Goal: Task Accomplishment & Management: Use online tool/utility

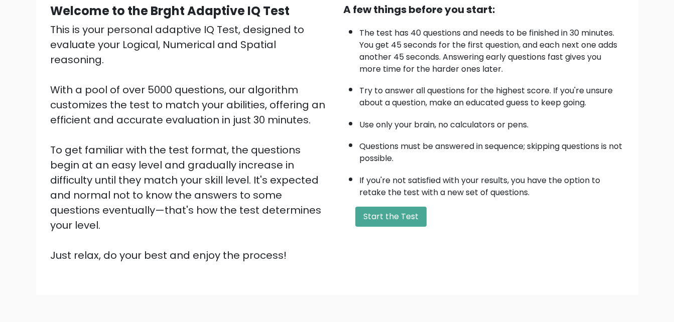
scroll to position [105, 0]
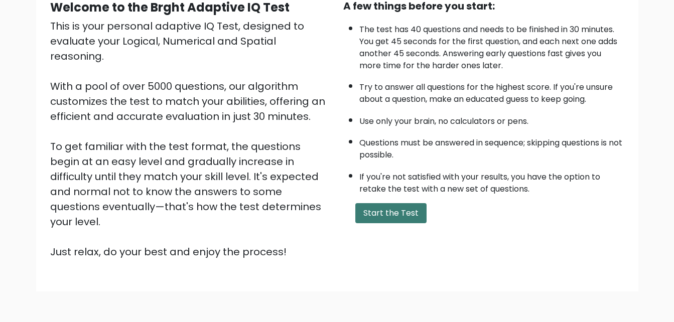
click at [388, 217] on button "Start the Test" at bounding box center [391, 213] width 71 height 20
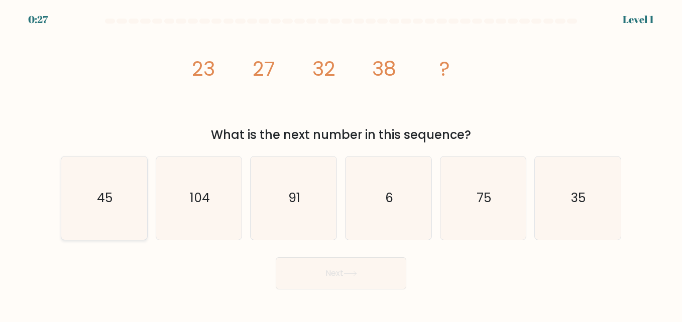
click at [121, 202] on icon "45" at bounding box center [103, 198] width 83 height 83
click at [341, 164] on input "a. 45" at bounding box center [341, 162] width 1 height 3
radio input "true"
click at [341, 290] on button "Next" at bounding box center [341, 274] width 131 height 32
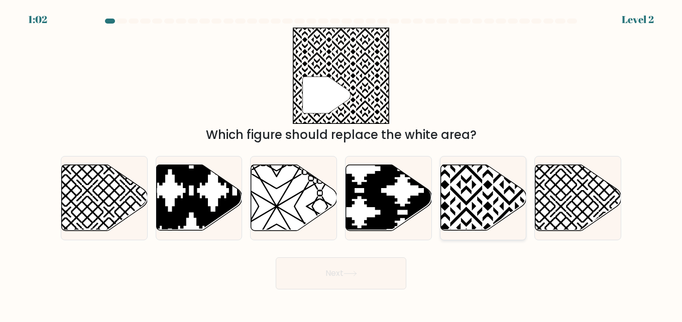
click at [486, 206] on icon at bounding box center [509, 163] width 173 height 173
click at [341, 164] on input "e." at bounding box center [341, 162] width 1 height 3
radio input "true"
click at [370, 269] on button "Next" at bounding box center [341, 274] width 131 height 32
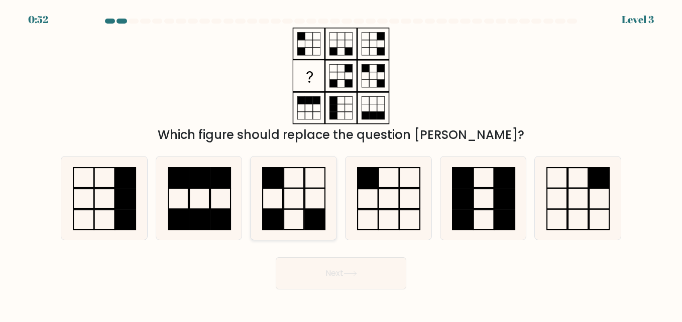
click at [312, 213] on rect at bounding box center [315, 219] width 20 height 21
click at [341, 164] on input "c." at bounding box center [341, 162] width 1 height 3
radio input "true"
click at [338, 272] on button "Next" at bounding box center [341, 274] width 131 height 32
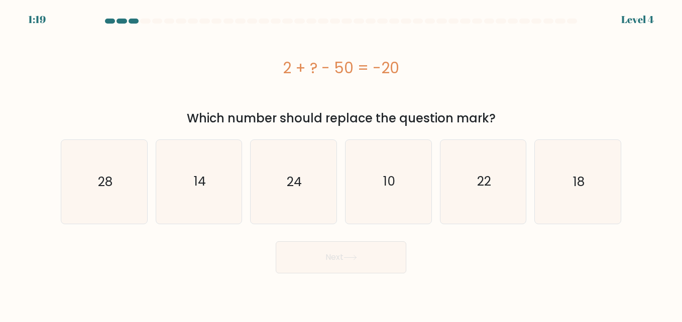
drag, startPoint x: 276, startPoint y: 59, endPoint x: 439, endPoint y: 69, distance: 163.0
click at [439, 69] on div "2 + ? - 50 = -20" at bounding box center [341, 68] width 560 height 23
copy div "2 + ? - 50 = -20"
click at [103, 185] on text "28" at bounding box center [104, 182] width 15 height 18
click at [341, 164] on input "a. 28" at bounding box center [341, 162] width 1 height 3
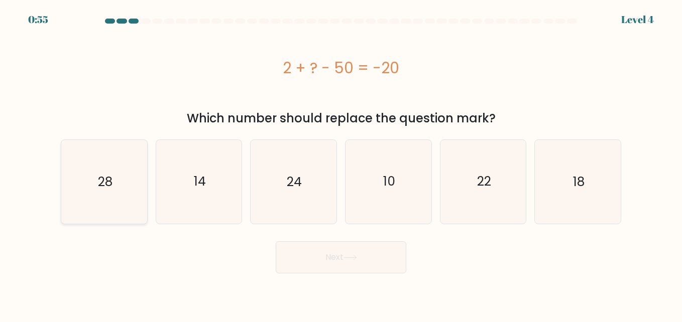
radio input "true"
click at [372, 259] on button "Next" at bounding box center [341, 258] width 131 height 32
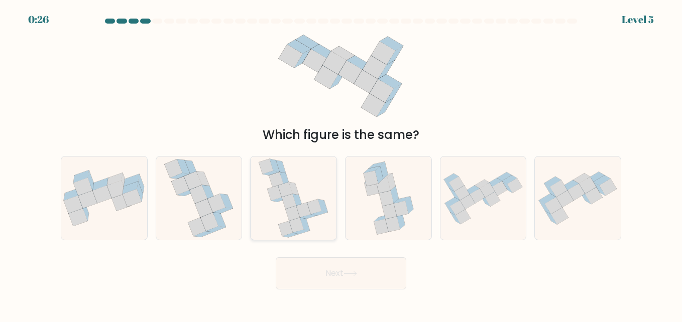
click at [317, 165] on icon at bounding box center [293, 198] width 70 height 83
click at [341, 164] on input "c." at bounding box center [341, 162] width 1 height 3
radio input "true"
click at [349, 285] on button "Next" at bounding box center [341, 274] width 131 height 32
